Goal: Task Accomplishment & Management: Complete application form

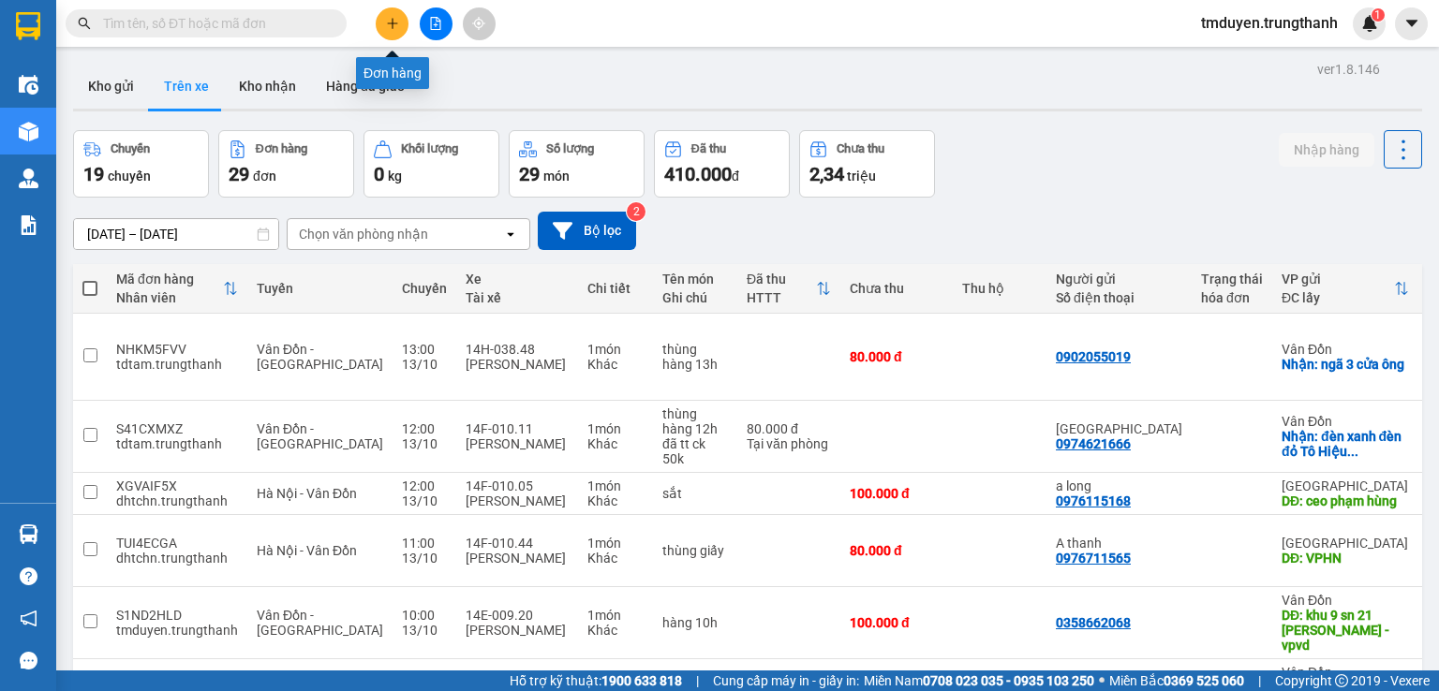
click at [390, 20] on icon "plus" at bounding box center [392, 23] width 13 height 13
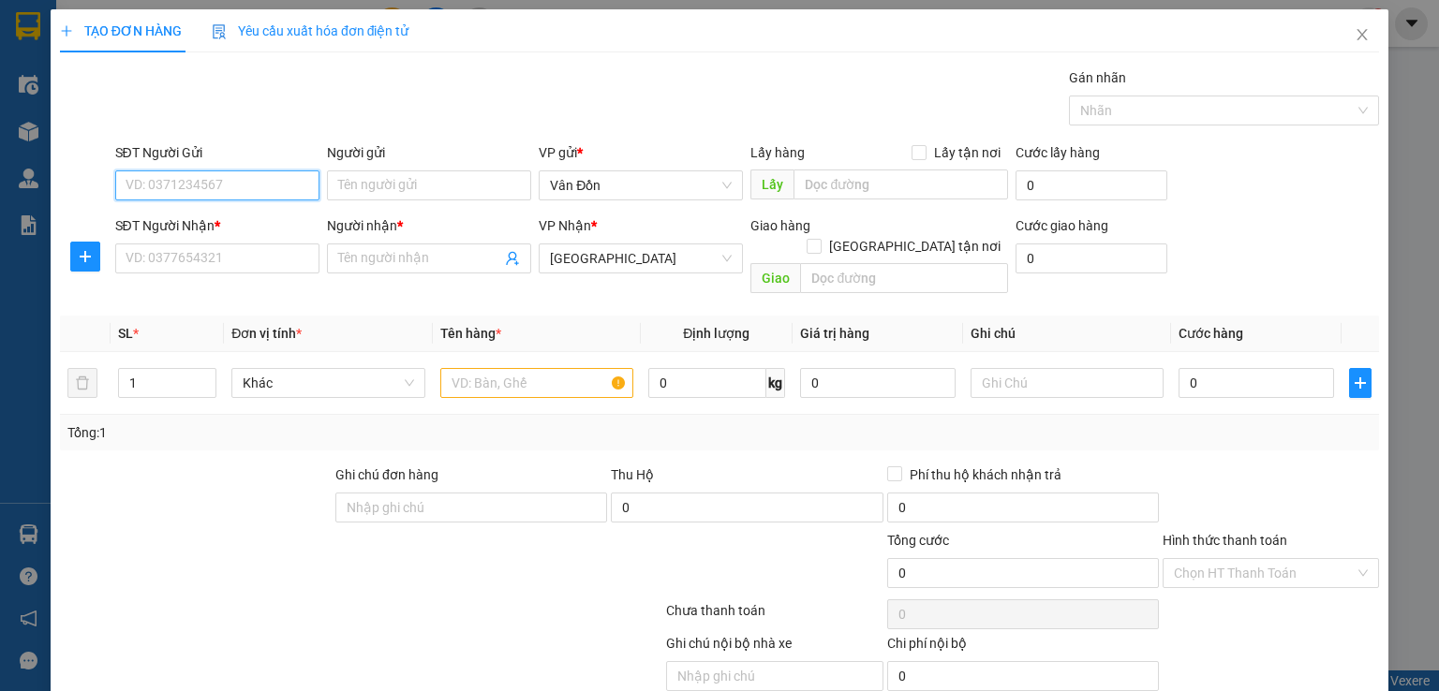
click at [202, 180] on input "SĐT Người Gửi" at bounding box center [217, 186] width 204 height 30
paste input "0934282998"
click at [306, 200] on div "SĐT Người Gửi 093428" at bounding box center [217, 175] width 204 height 66
click at [240, 183] on input "093428" at bounding box center [217, 186] width 204 height 30
type input "0"
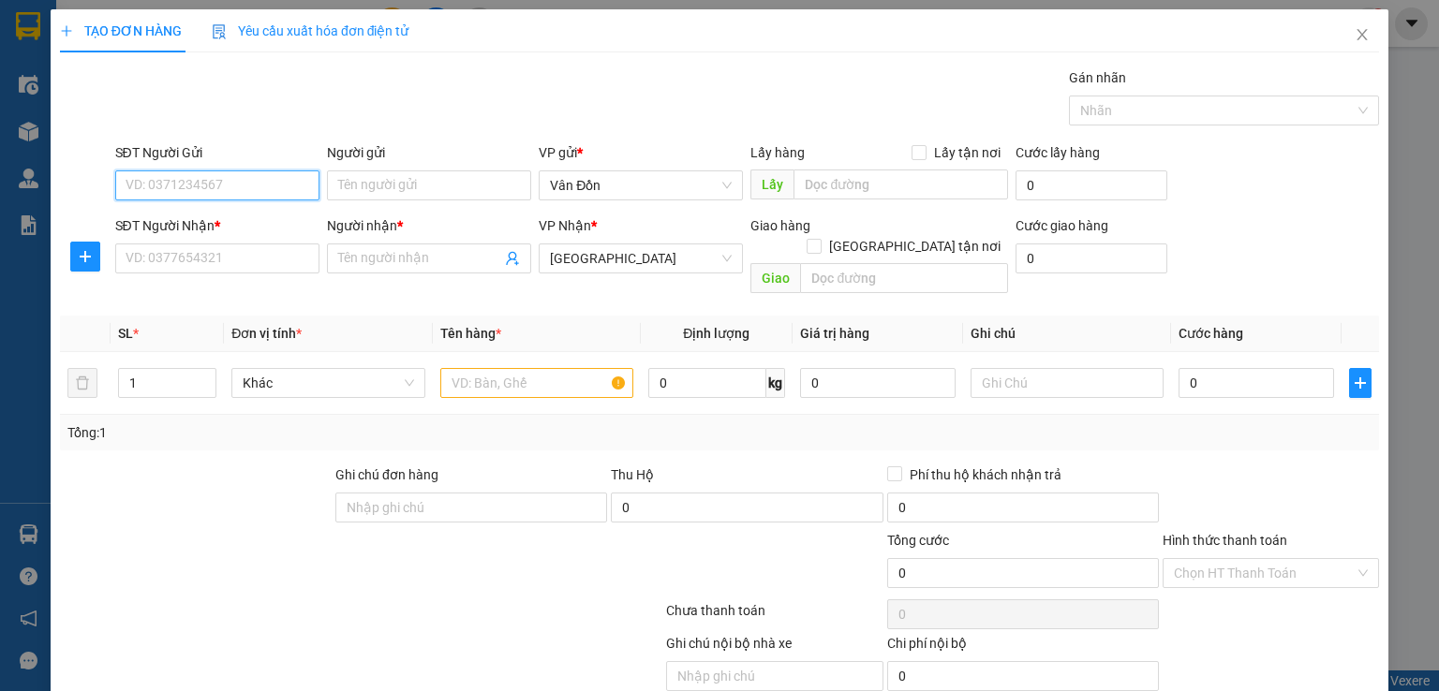
scroll to position [58, 0]
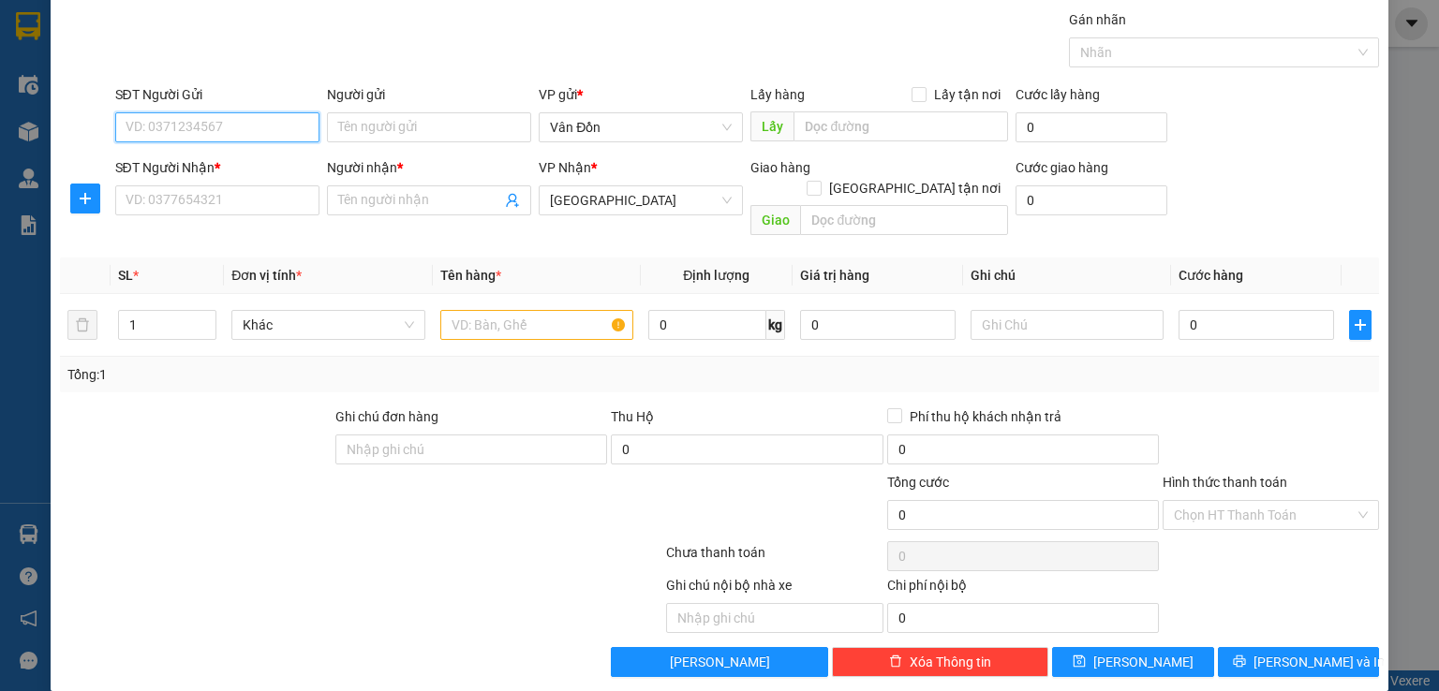
paste input "0934282998"
type input "0934282998"
click at [837, 133] on input "text" at bounding box center [901, 126] width 215 height 30
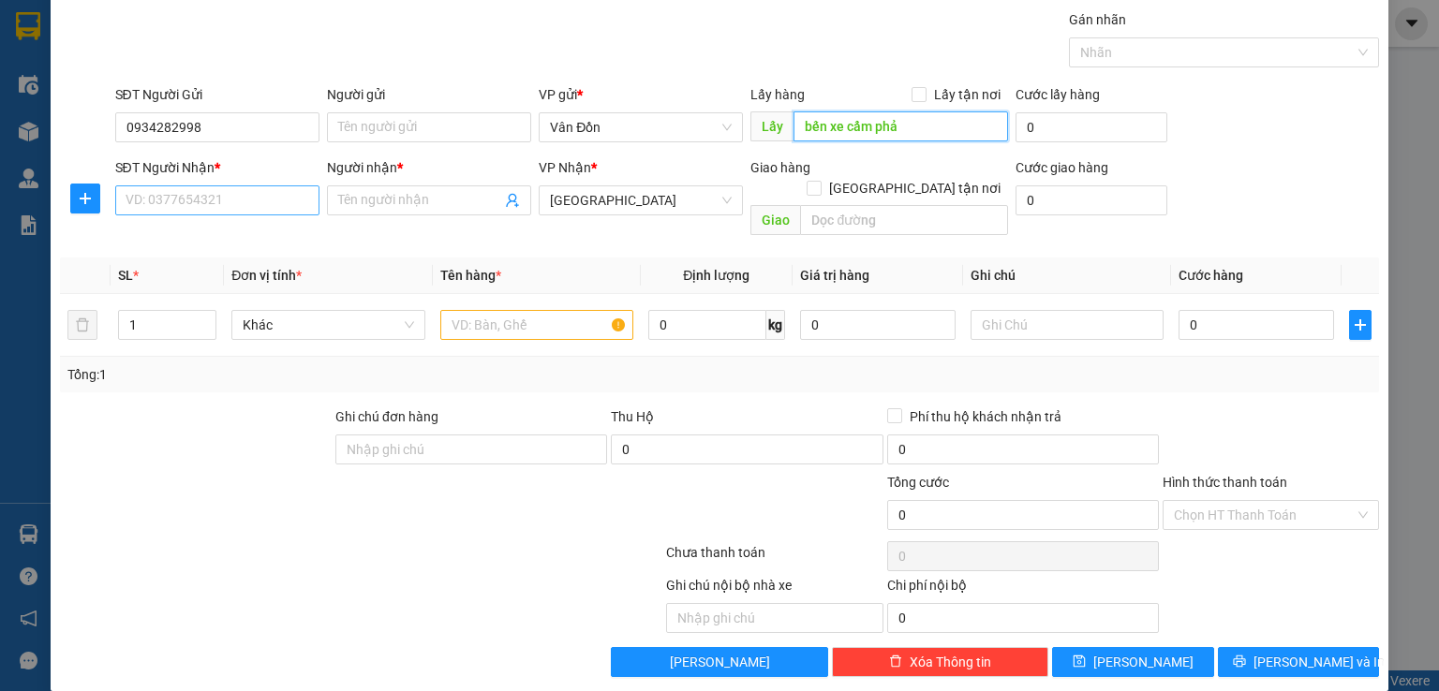
type input "bến xe cẩm phả"
click at [212, 202] on input "SĐT Người Nhận *" at bounding box center [217, 200] width 204 height 30
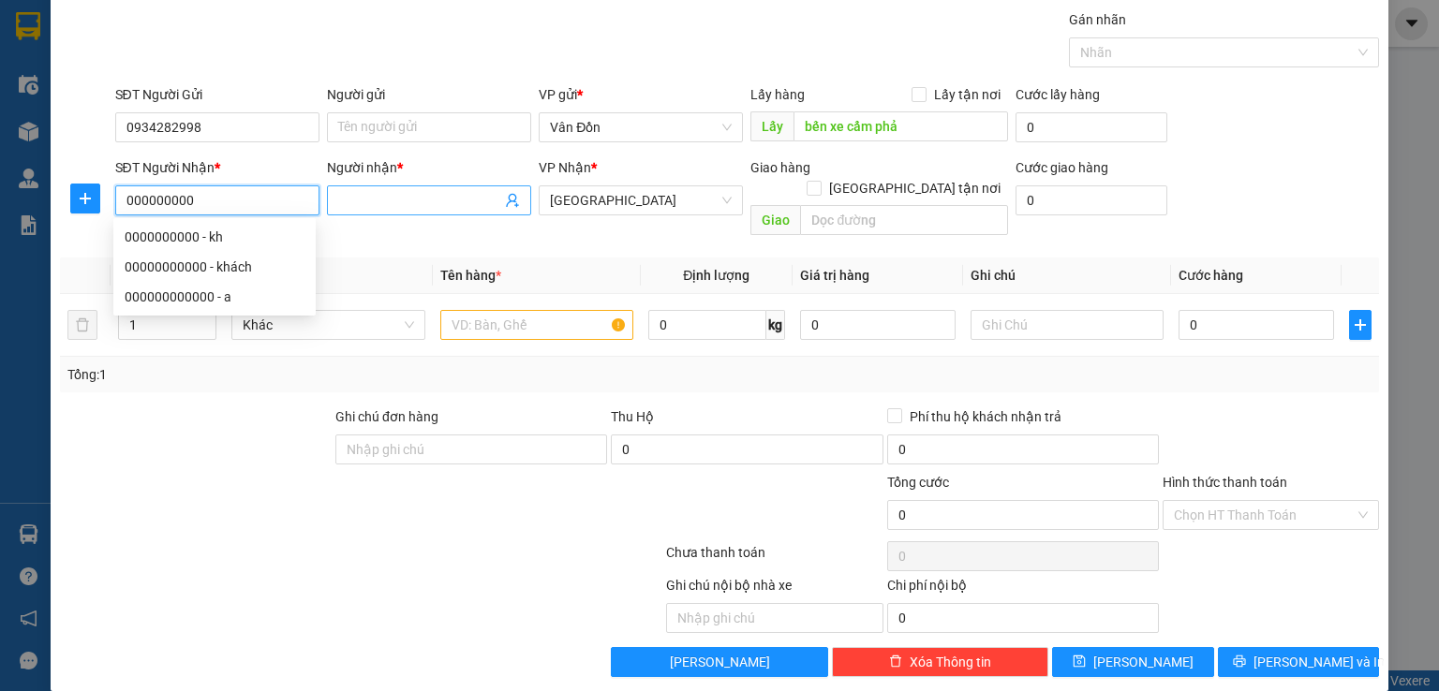
type input "000000000"
click at [392, 207] on input "Người nhận *" at bounding box center [419, 200] width 163 height 21
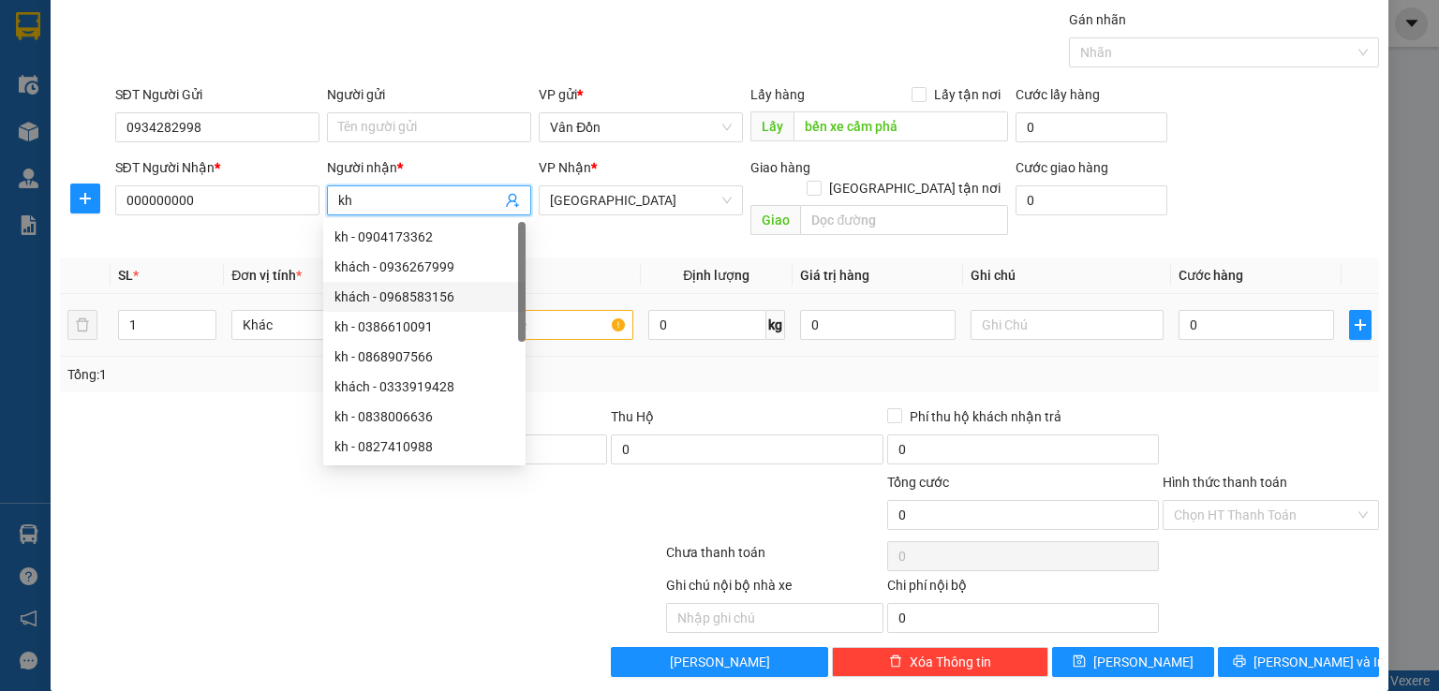
type input "kh"
click at [562, 310] on input "text" at bounding box center [536, 325] width 193 height 30
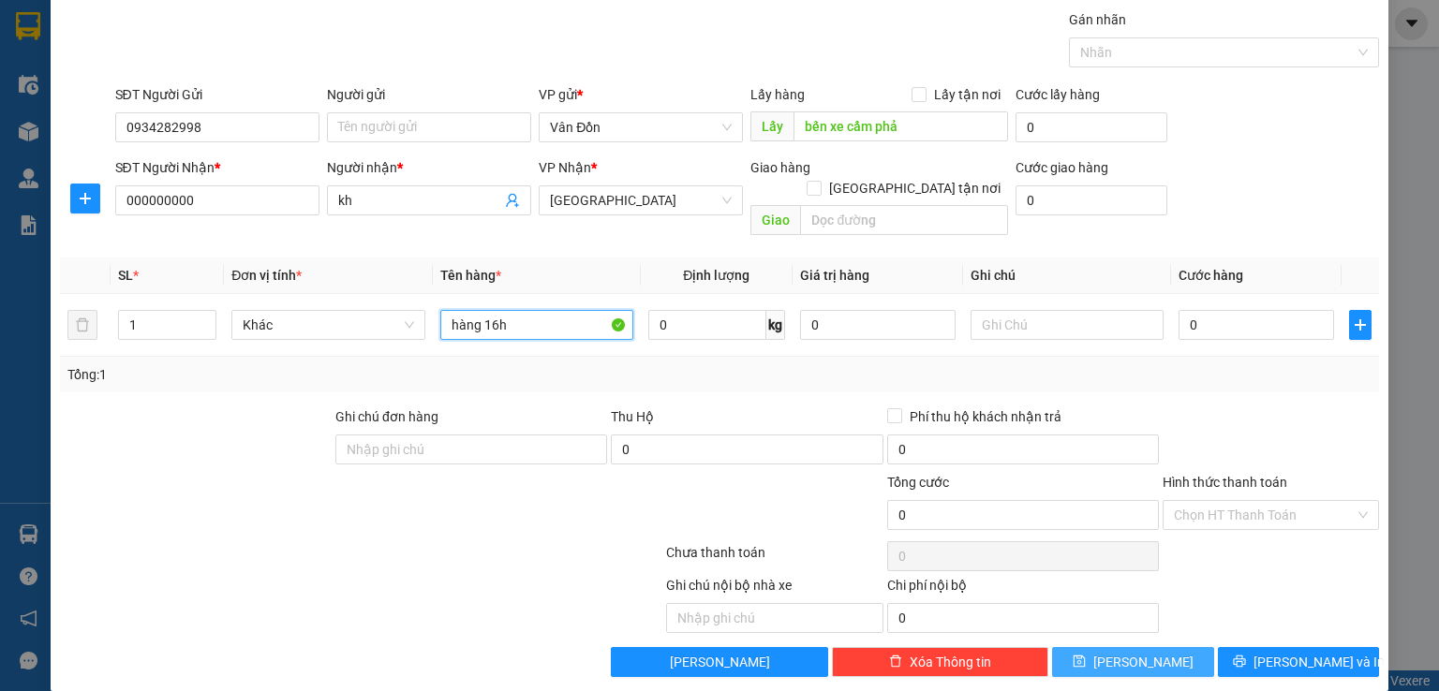
type input "hàng 16h"
click at [1100, 647] on button "[PERSON_NAME]" at bounding box center [1133, 662] width 162 height 30
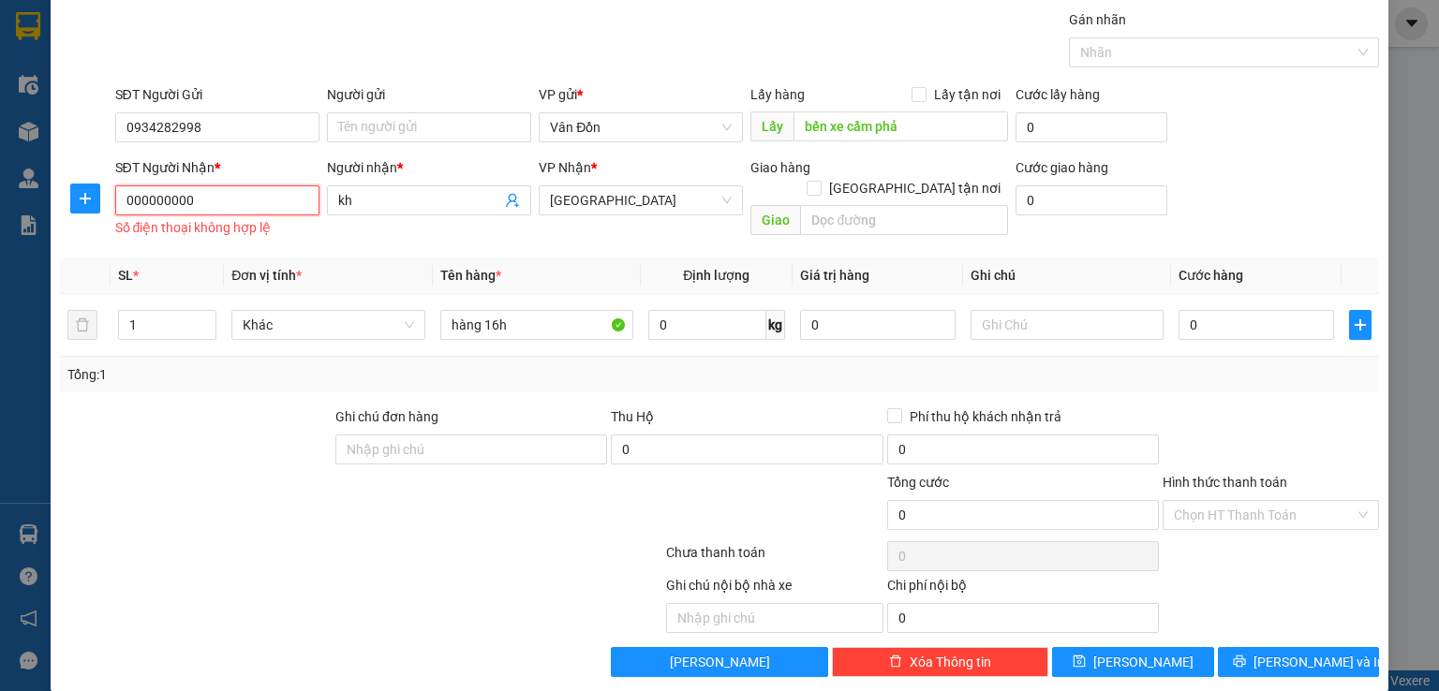
click at [200, 200] on input "000000000" at bounding box center [217, 200] width 204 height 30
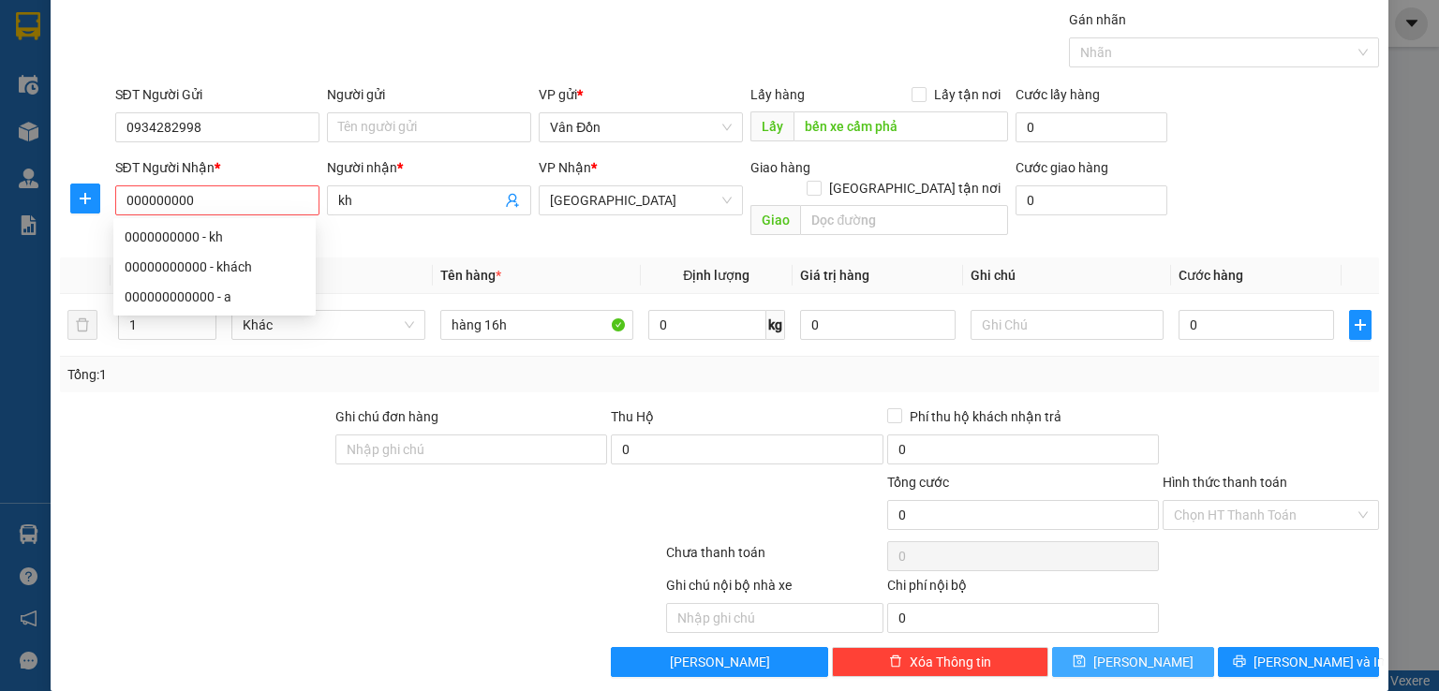
click at [1154, 653] on button "[PERSON_NAME]" at bounding box center [1133, 662] width 162 height 30
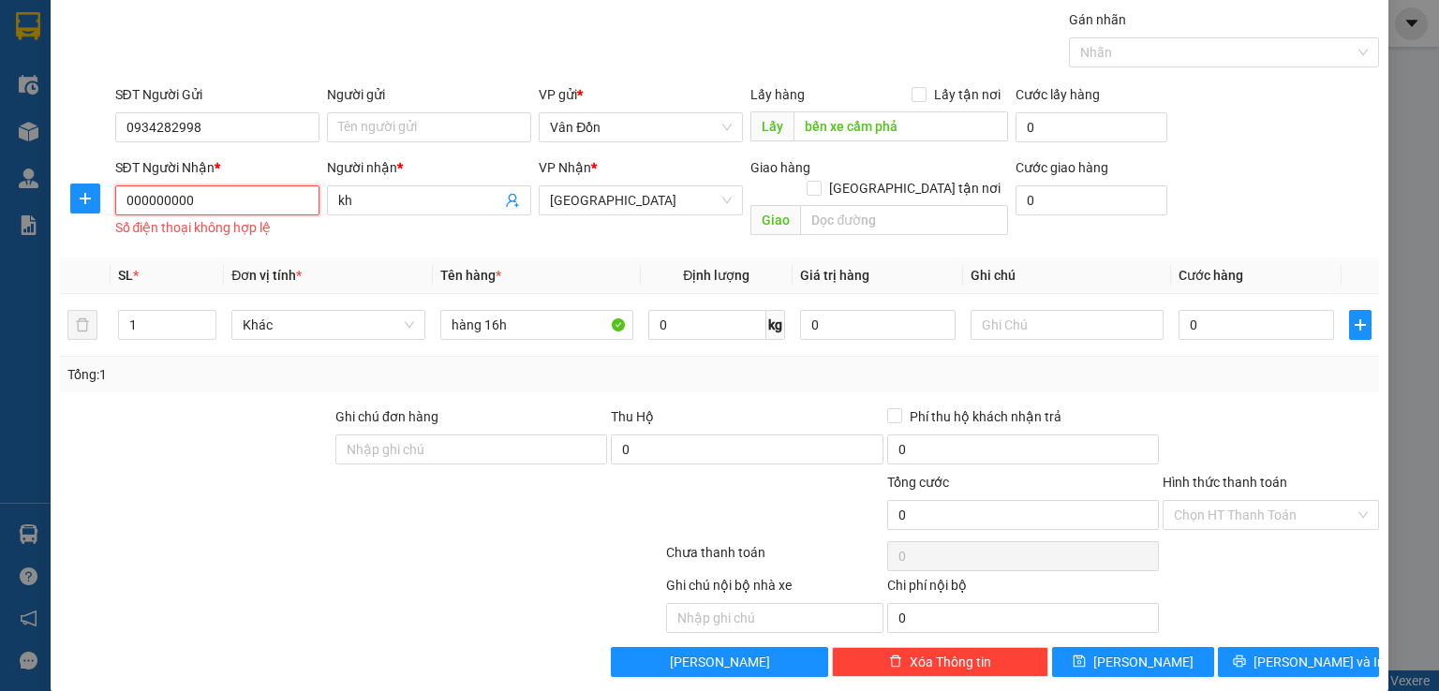
click at [251, 197] on input "000000000" at bounding box center [217, 200] width 204 height 30
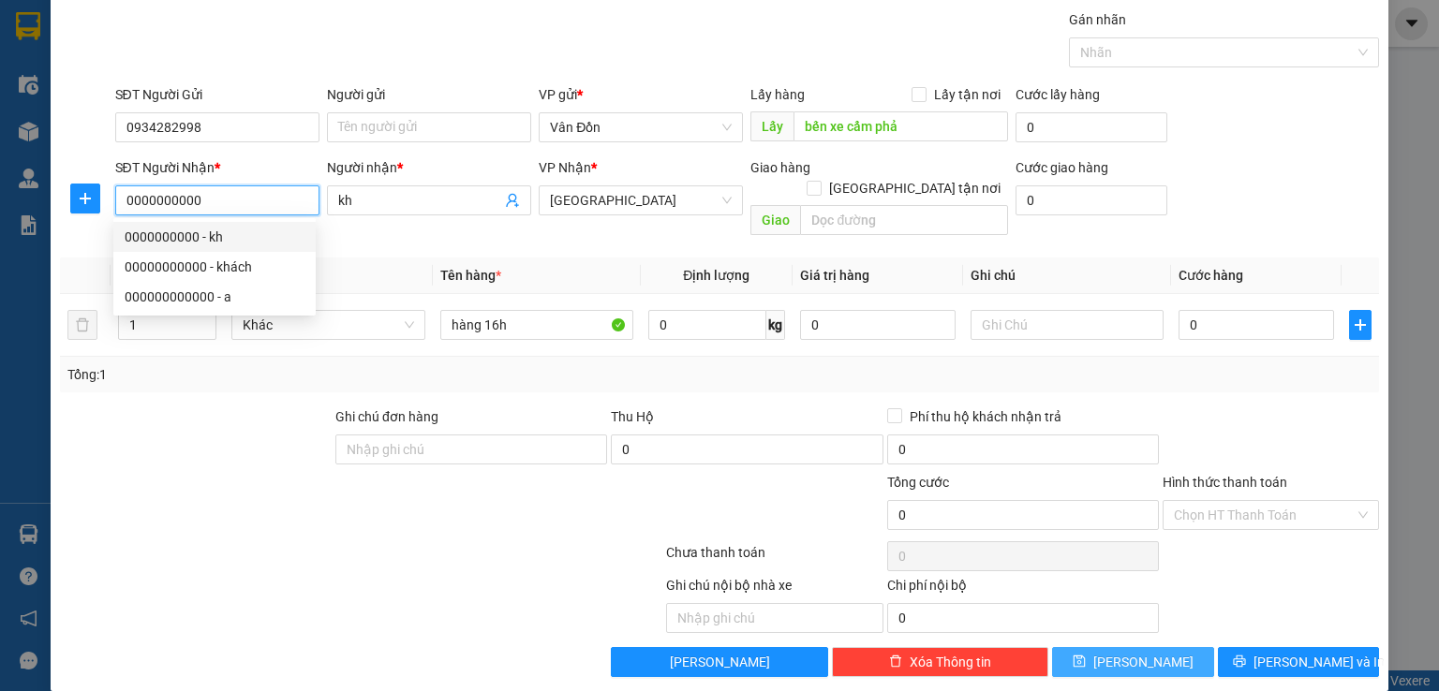
type input "0000000000"
click at [1130, 652] on span "[PERSON_NAME]" at bounding box center [1143, 662] width 100 height 21
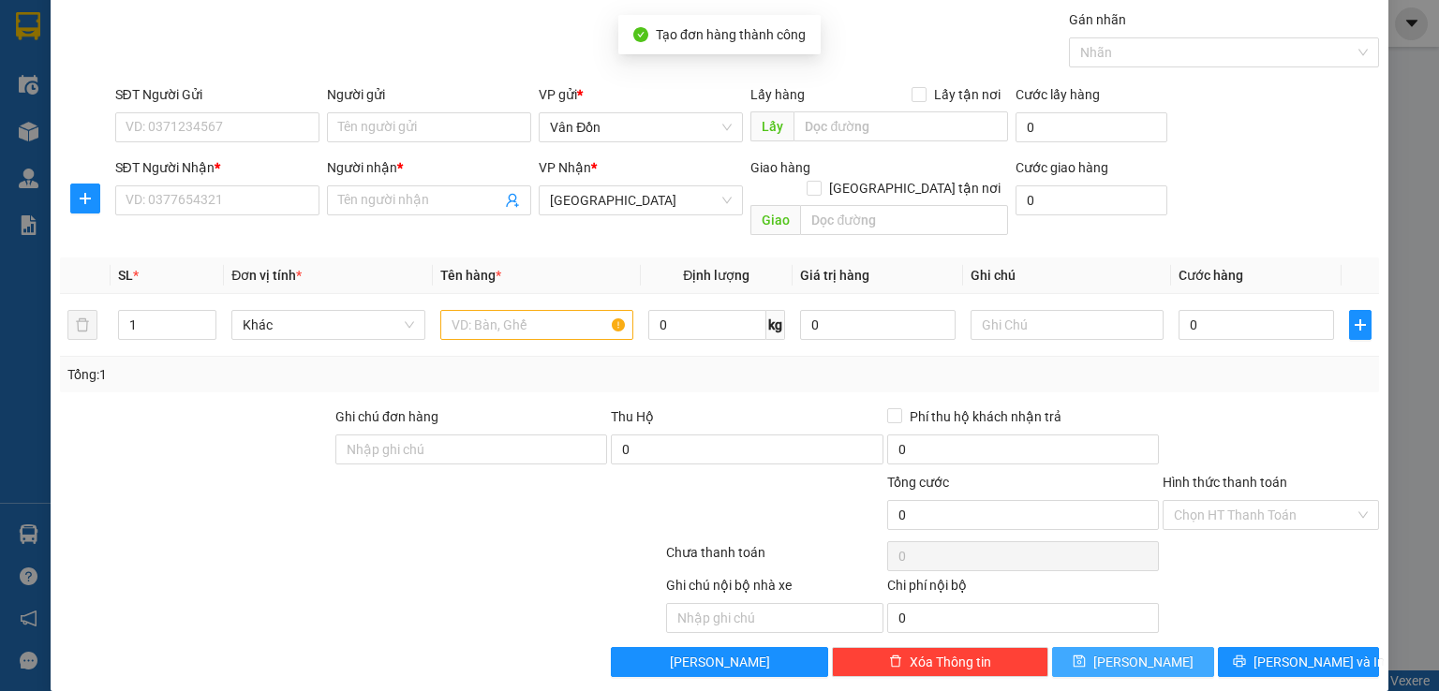
scroll to position [0, 0]
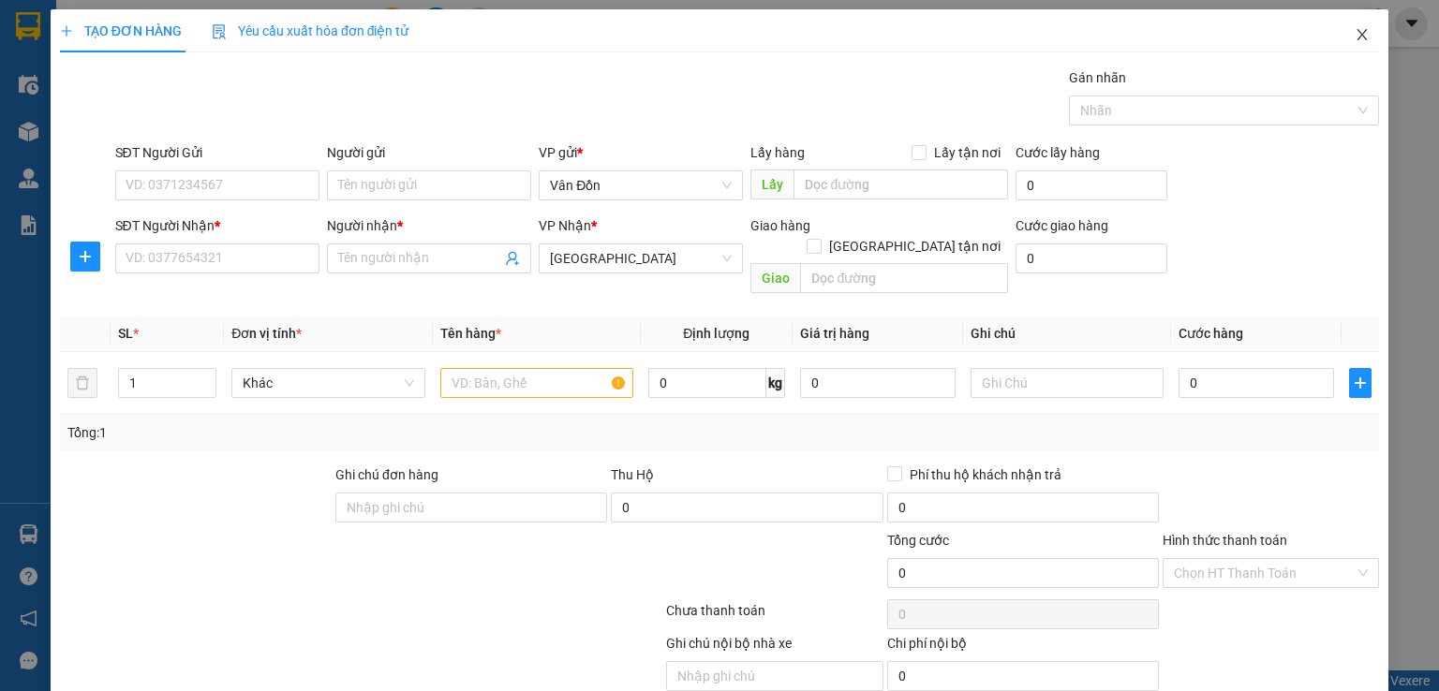
click at [1343, 43] on span "Close" at bounding box center [1362, 35] width 52 height 52
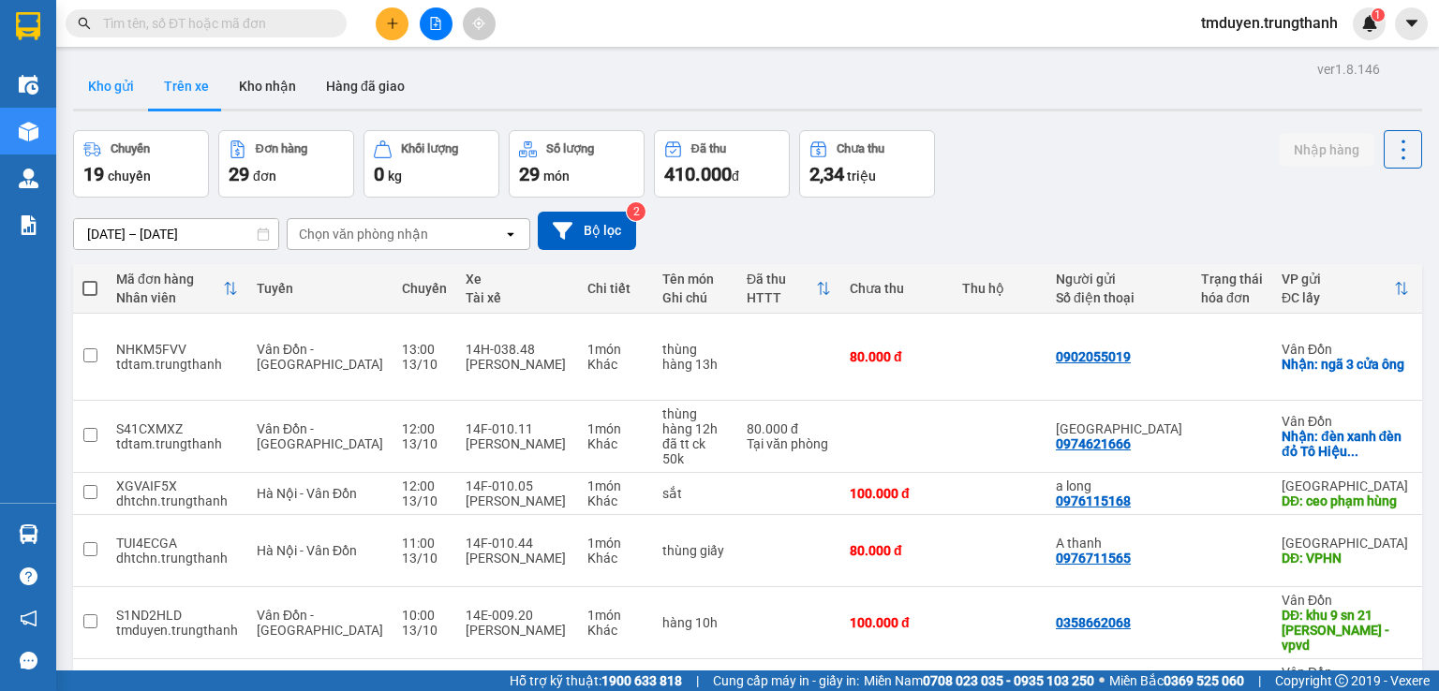
click at [123, 89] on button "Kho gửi" at bounding box center [111, 86] width 76 height 45
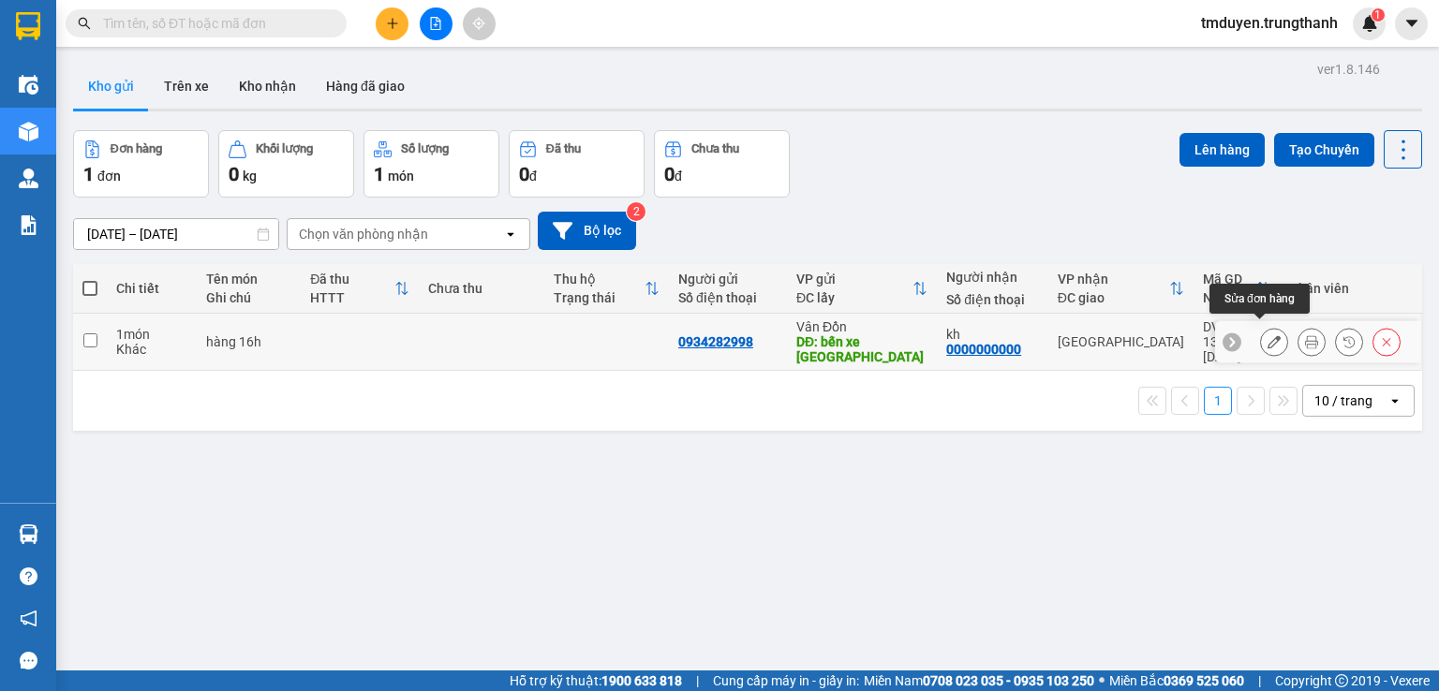
click at [1268, 339] on icon at bounding box center [1274, 341] width 13 height 13
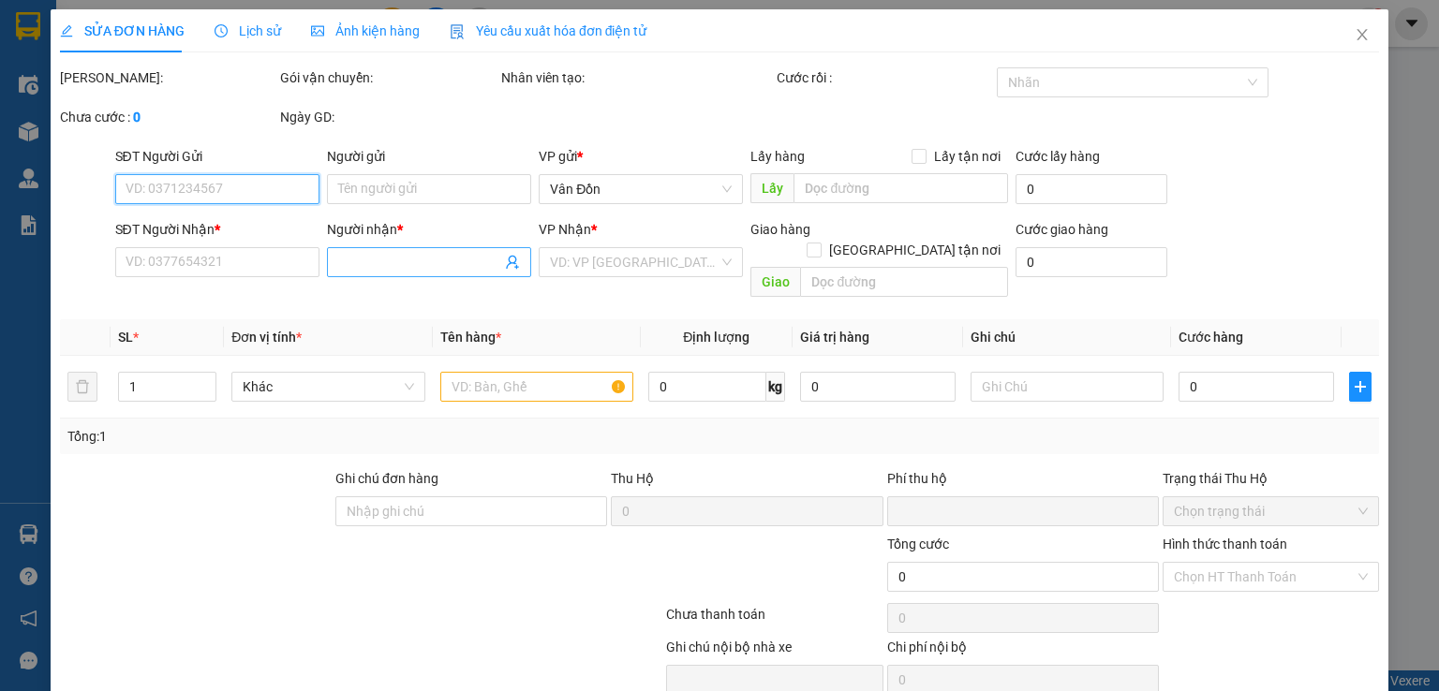
type input "0934282998"
type input "bến xe cẩm phả"
type input "0000000000"
type input "kh"
type input "0"
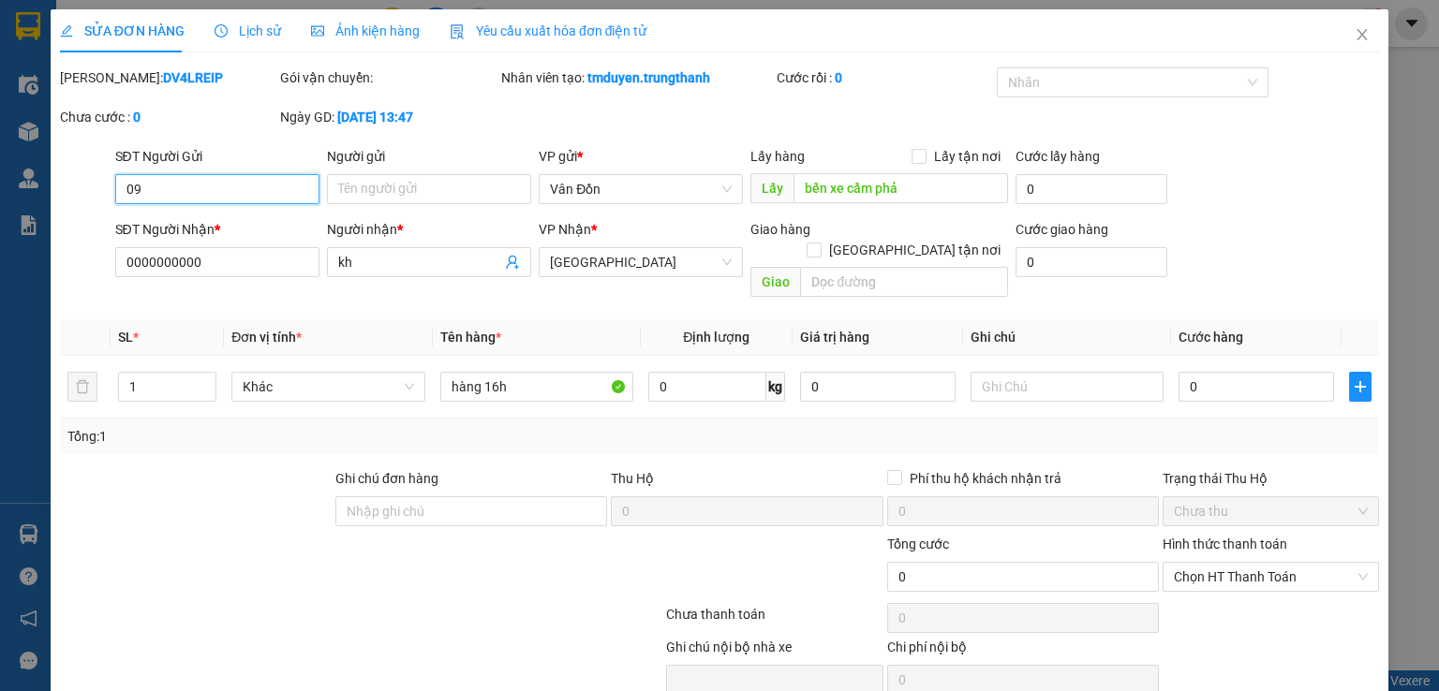
type input "0"
click at [264, 196] on input "SĐT Người Gửi" at bounding box center [217, 189] width 204 height 30
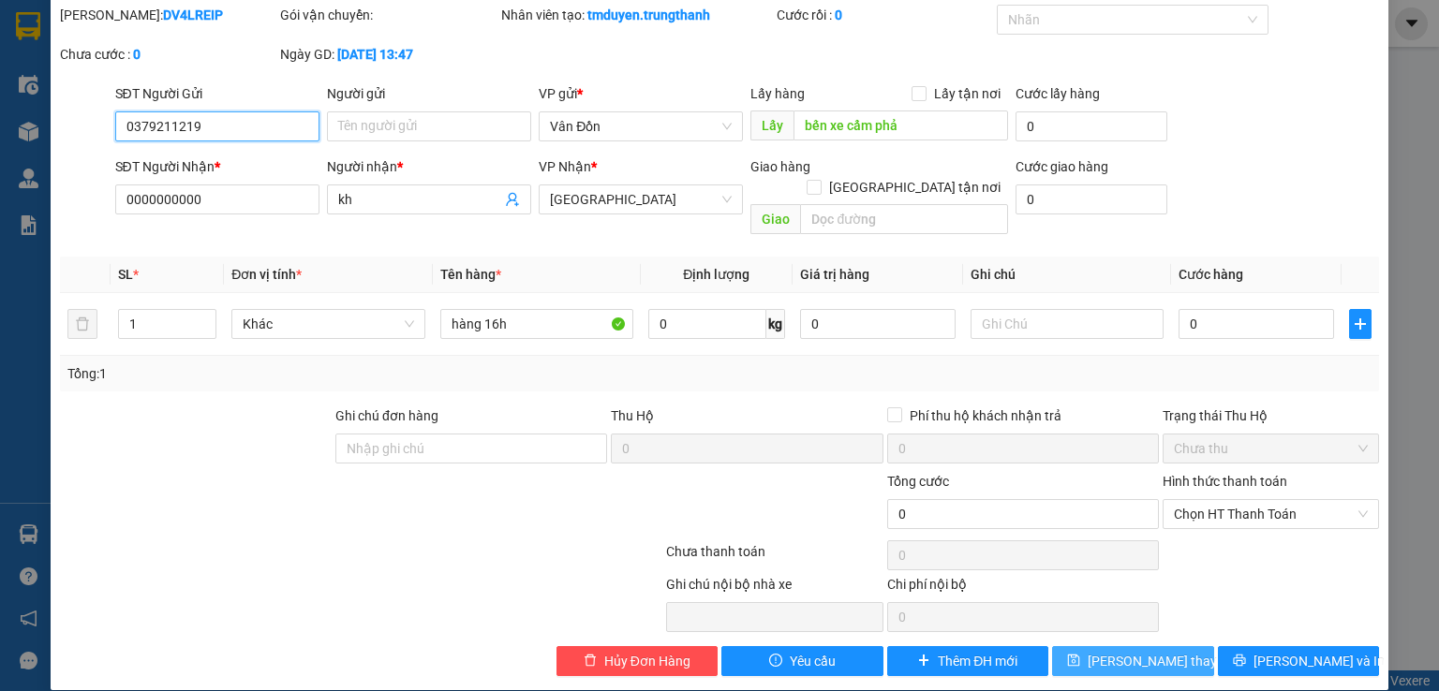
type input "0379211219"
click at [1097, 651] on span "[PERSON_NAME] thay đổi" at bounding box center [1163, 661] width 150 height 21
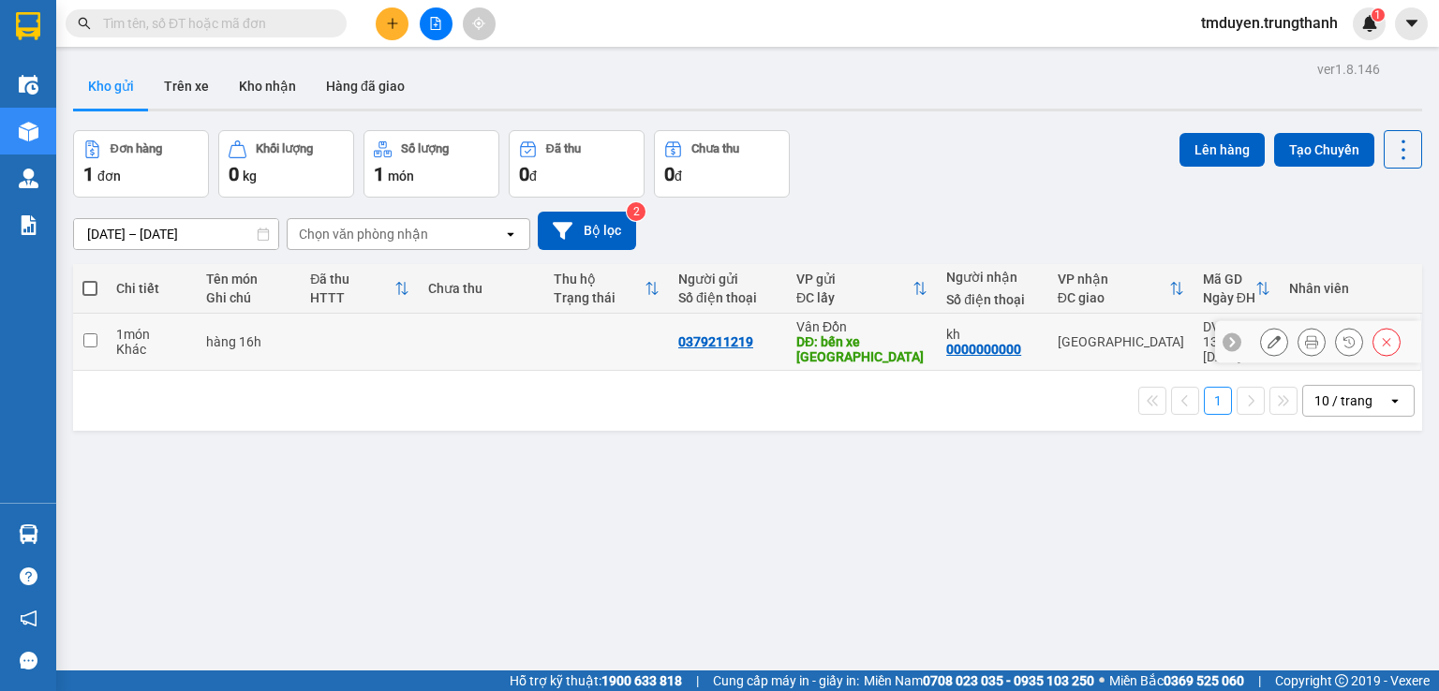
click at [1268, 335] on icon at bounding box center [1274, 341] width 13 height 13
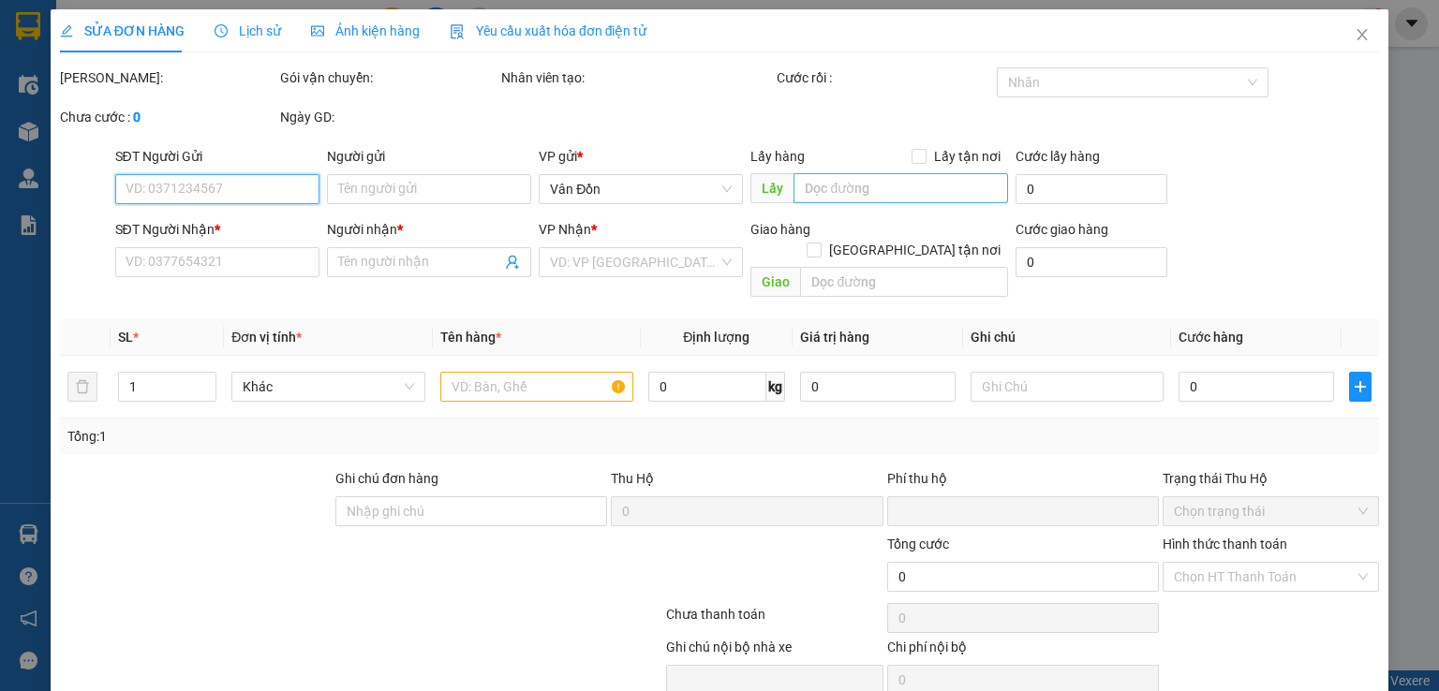
type input "0379211219"
type input "bến xe cẩm phả"
type input "0000000000"
type input "kh"
type input "0"
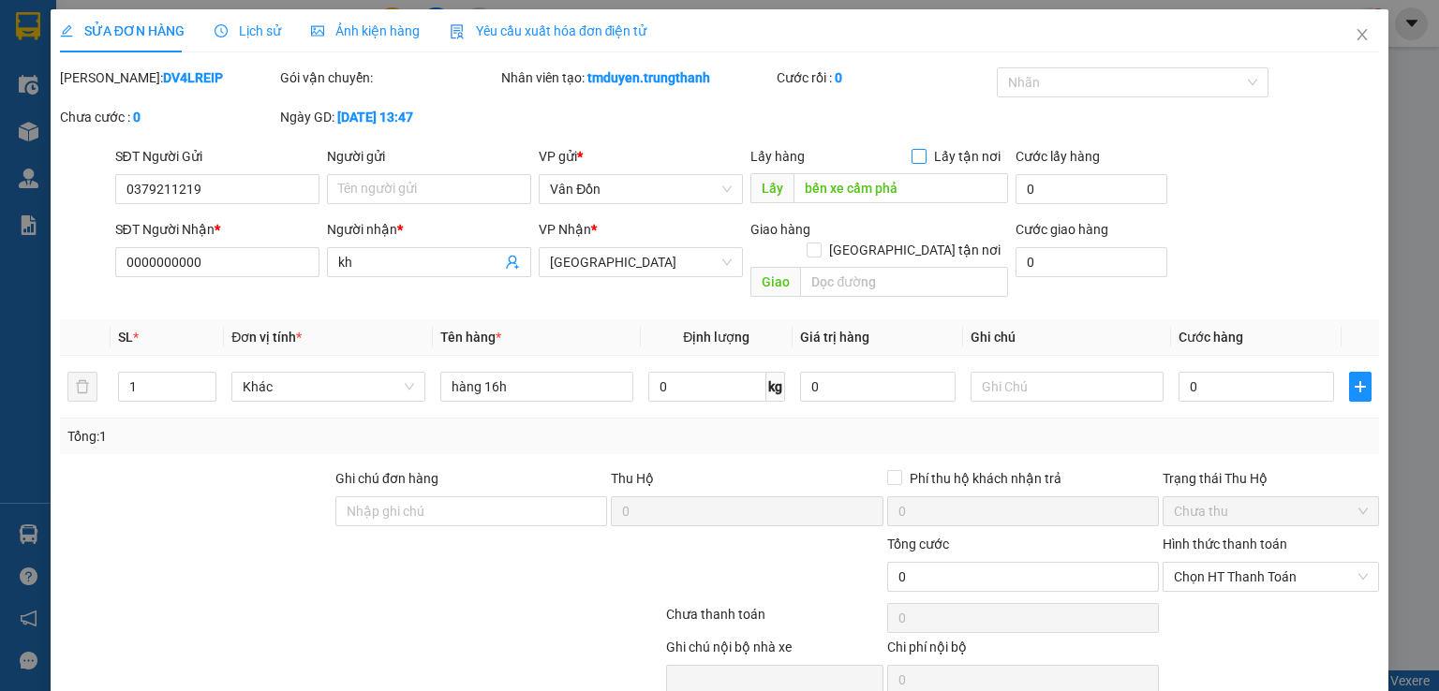
click at [913, 162] on span at bounding box center [919, 156] width 15 height 15
click at [913, 162] on input "Lấy tận nơi" at bounding box center [918, 155] width 13 height 13
checkbox input "true"
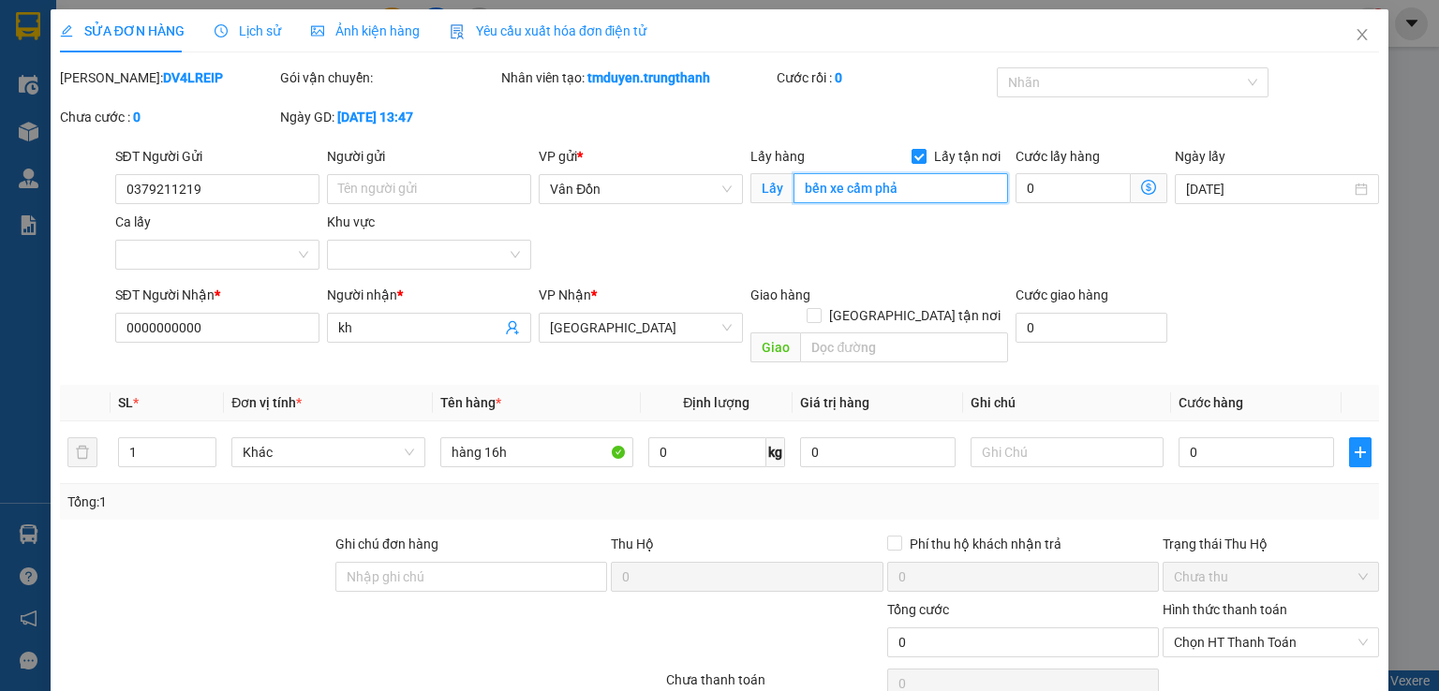
click at [918, 185] on input "bến xe cẩm phả" at bounding box center [901, 188] width 215 height 30
click at [930, 191] on input "bến xe cẩm phả" at bounding box center [901, 188] width 215 height 30
click at [919, 190] on input "bến xe cẩm phả" at bounding box center [901, 188] width 215 height 30
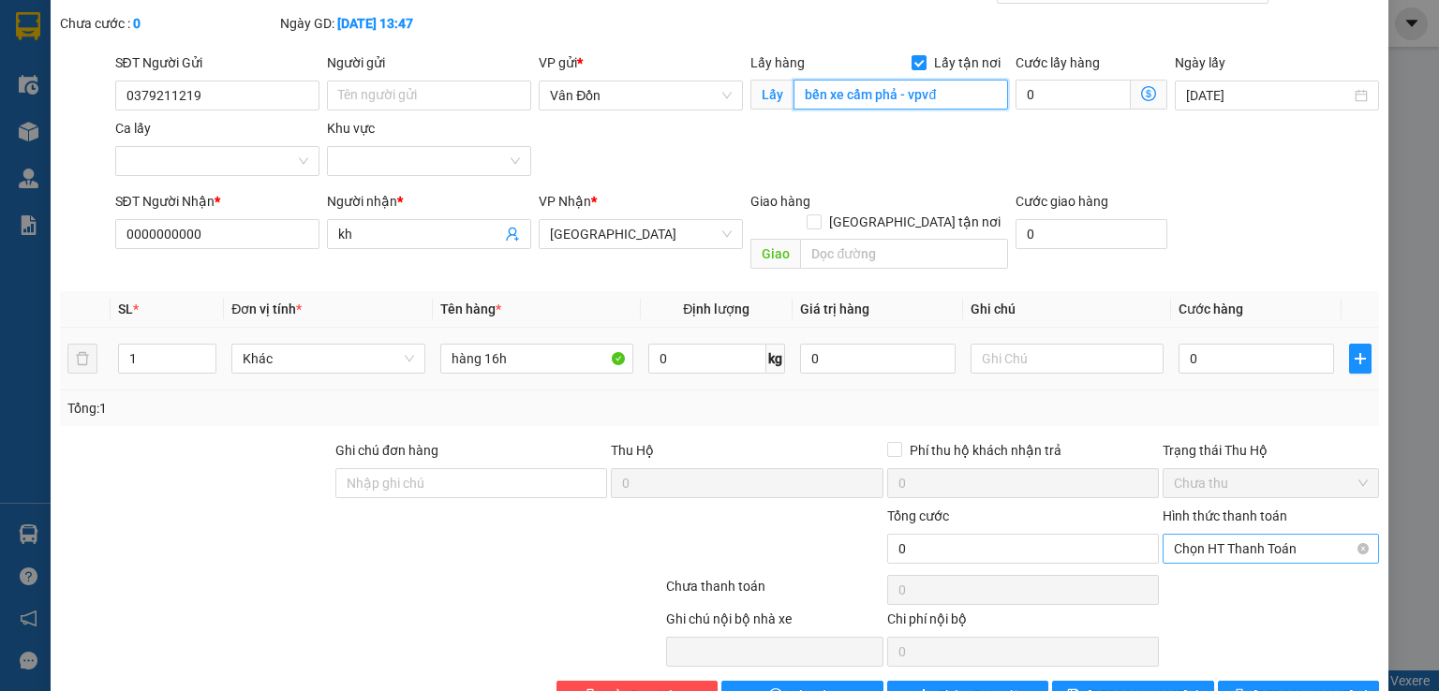
scroll to position [127, 0]
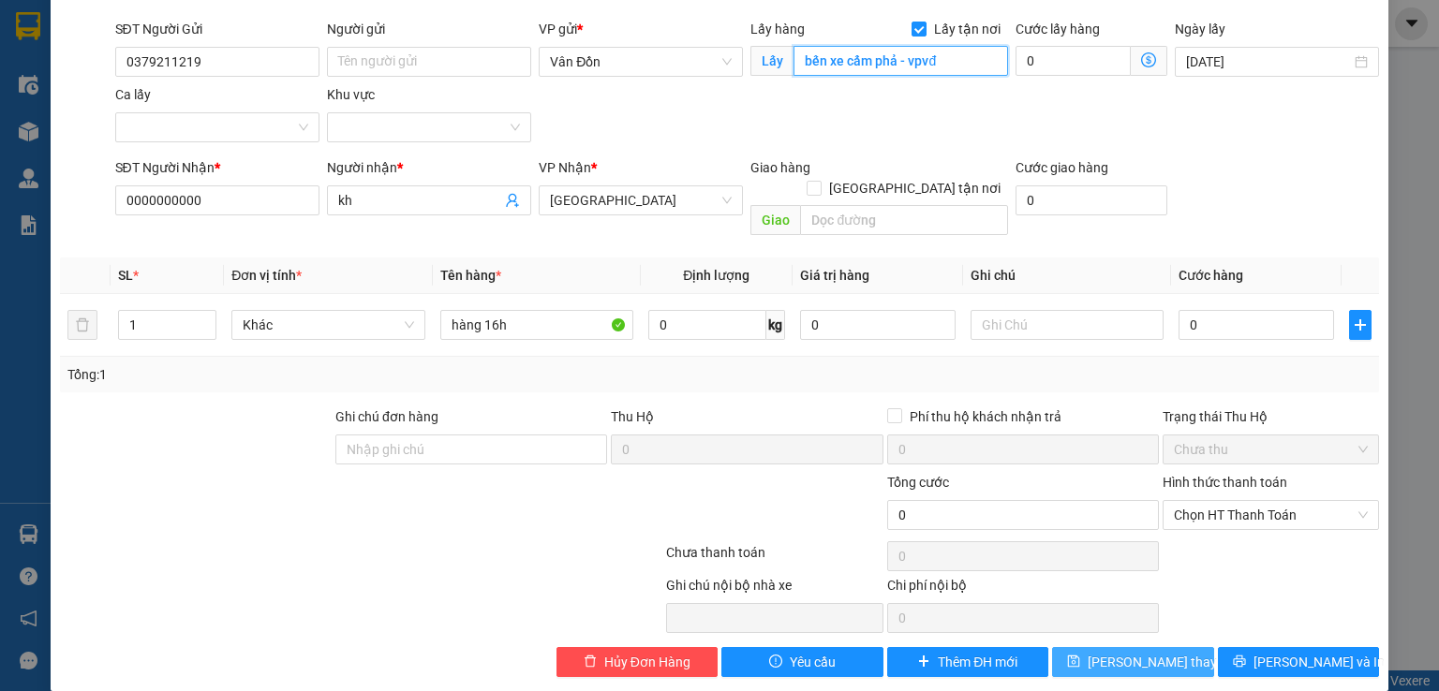
type input "bến xe cẩm phả - vpvđ"
click at [1108, 652] on span "[PERSON_NAME] thay đổi" at bounding box center [1163, 662] width 150 height 21
